Goal: Use online tool/utility: Utilize a website feature to perform a specific function

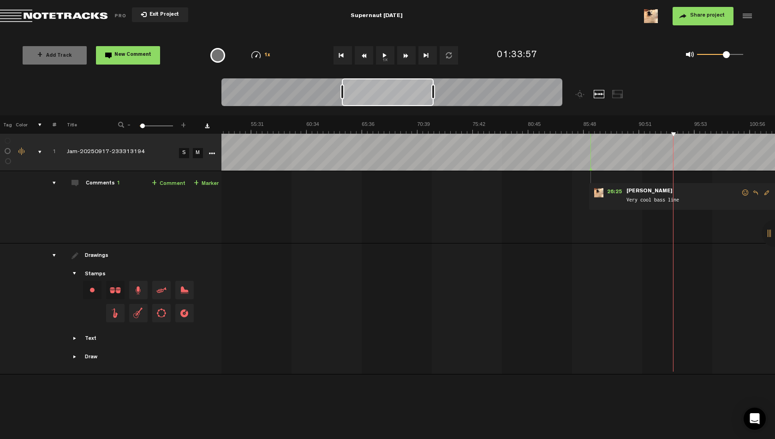
scroll to position [0, 579]
click at [307, 27] on md-toolbar "Exit Project Supernaut [DATE] Share project Save project" at bounding box center [387, 16] width 775 height 32
click at [554, 39] on div "+ Add Track New Comment 1x 0.25x 0.5x 0.75x 1x 1.25x 1.5x 1.75x 2x All emojis 😀…" at bounding box center [387, 55] width 775 height 46
click at [383, 54] on button "1x" at bounding box center [385, 55] width 18 height 18
click at [382, 57] on button "1x" at bounding box center [385, 55] width 18 height 18
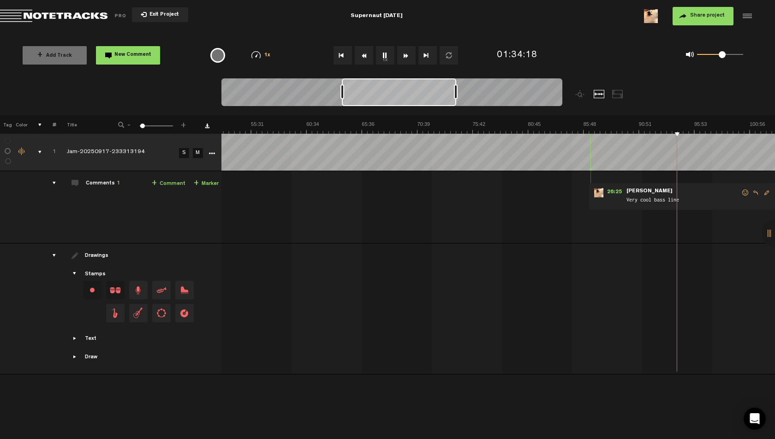
drag, startPoint x: 702, startPoint y: 54, endPoint x: 722, endPoint y: 58, distance: 20.6
click at [722, 58] on span at bounding box center [722, 54] width 7 height 7
click at [594, 126] on img at bounding box center [473, 127] width 1662 height 13
click at [589, 125] on img at bounding box center [473, 127] width 1662 height 13
click at [591, 125] on img at bounding box center [473, 127] width 1662 height 13
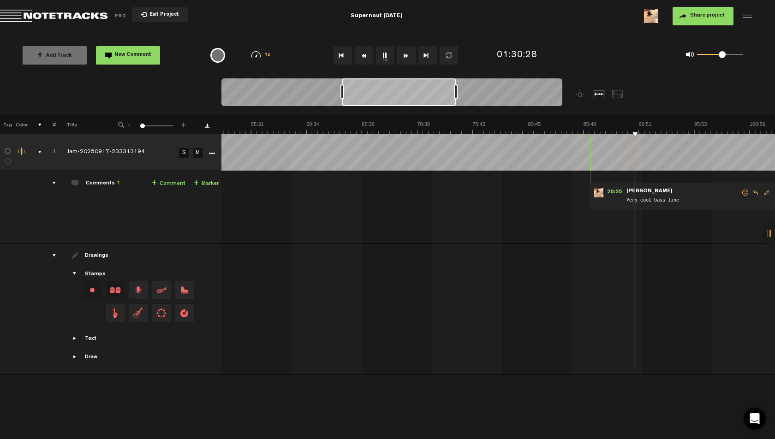
click at [387, 54] on button "1x" at bounding box center [385, 55] width 18 height 18
click at [382, 51] on button "1x" at bounding box center [385, 55] width 18 height 18
click at [529, 33] on div "+ Add Track New Comment 1x 0.25x 0.5x 0.75x 1x 1.25x 1.5x 1.75x 2x All emojis 😀…" at bounding box center [387, 55] width 775 height 46
drag, startPoint x: 720, startPoint y: 54, endPoint x: 728, endPoint y: 57, distance: 8.8
click at [728, 57] on span at bounding box center [728, 54] width 7 height 7
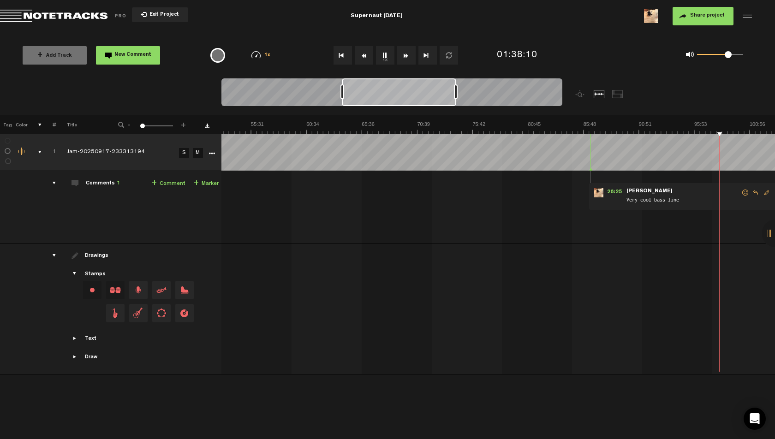
click at [388, 54] on button "1x" at bounding box center [385, 55] width 18 height 18
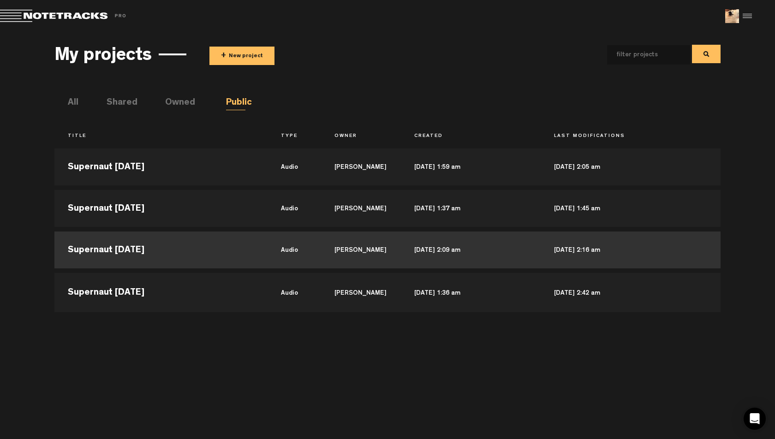
click at [173, 249] on td "Supernaut [DATE]" at bounding box center [160, 250] width 213 height 42
